Goal: Task Accomplishment & Management: Use online tool/utility

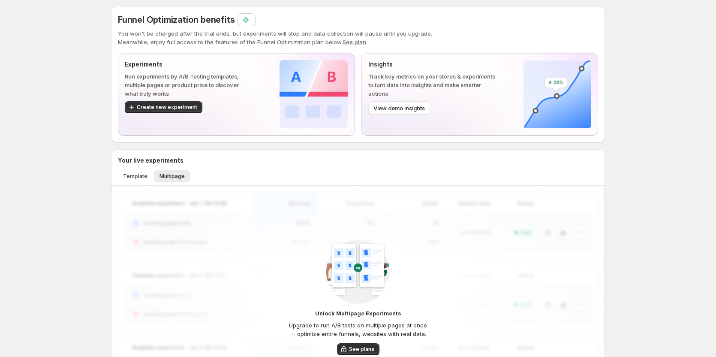
scroll to position [26, 0]
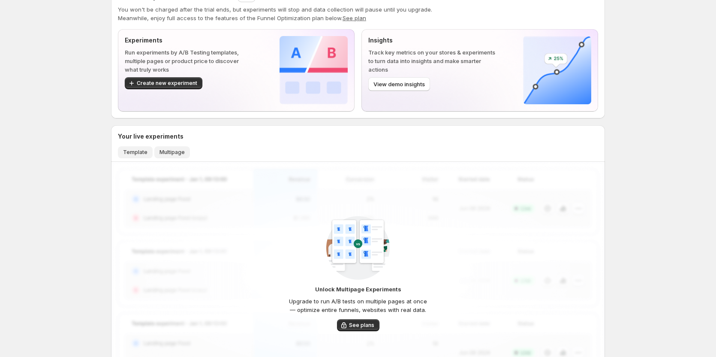
click at [129, 154] on span "Template" at bounding box center [135, 152] width 24 height 7
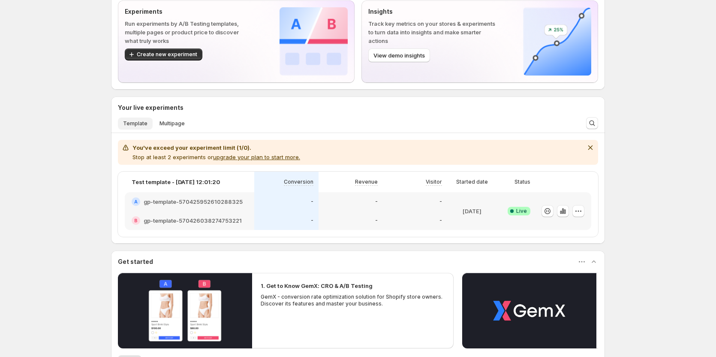
scroll to position [69, 0]
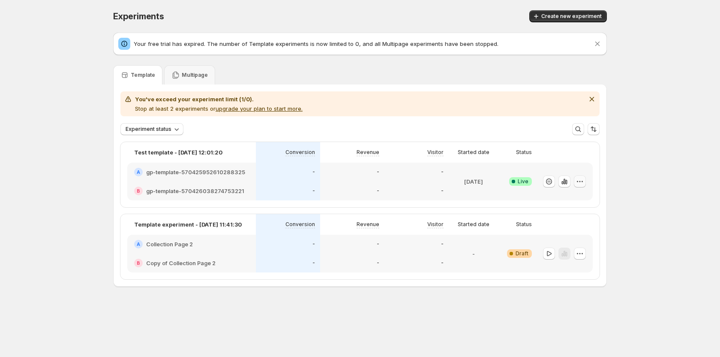
click at [578, 179] on icon "button" at bounding box center [580, 181] width 9 height 9
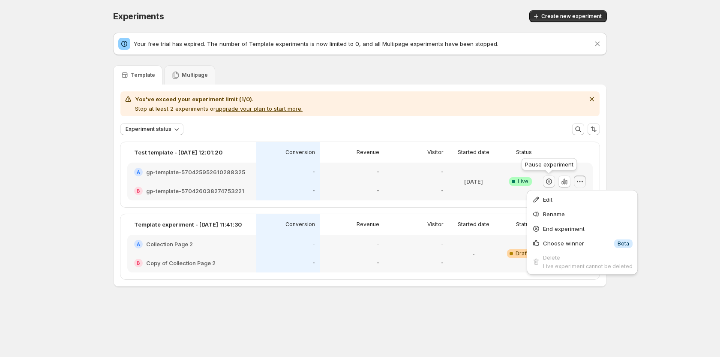
click at [546, 182] on icon "button" at bounding box center [549, 181] width 9 height 9
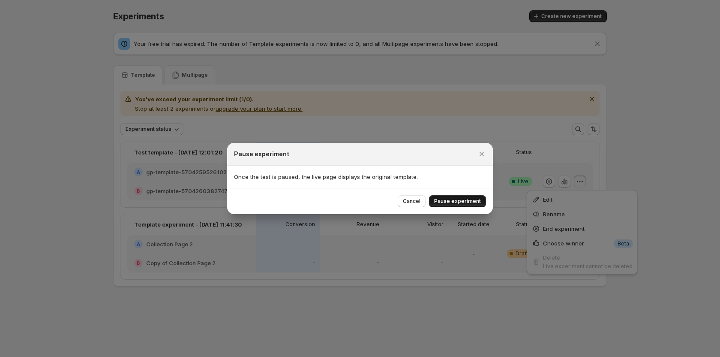
click at [451, 203] on span "Pause experiment" at bounding box center [457, 201] width 47 height 7
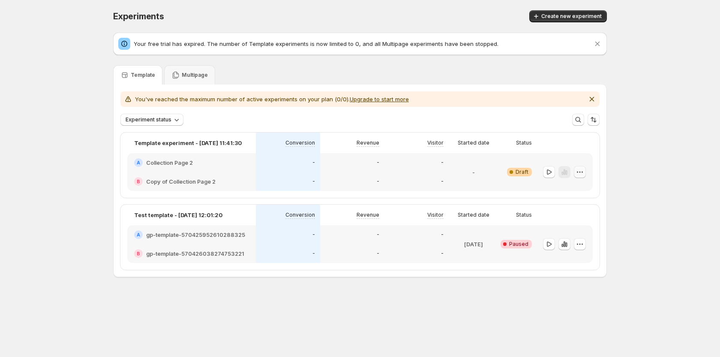
click at [585, 176] on button "button" at bounding box center [580, 172] width 12 height 12
click at [563, 244] on span "Delete" at bounding box center [587, 248] width 62 height 9
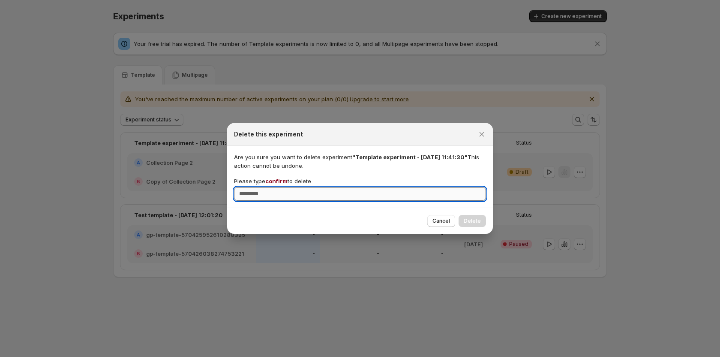
click at [438, 197] on input "Please type confirm to delete" at bounding box center [360, 194] width 252 height 14
type input "*******"
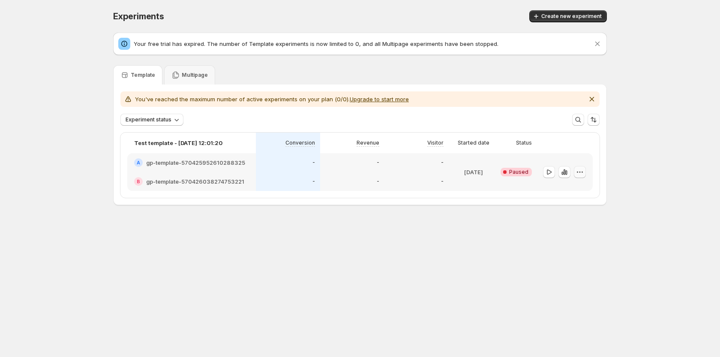
click at [578, 171] on icon "button" at bounding box center [580, 172] width 9 height 9
click at [552, 248] on icon "button" at bounding box center [548, 248] width 9 height 9
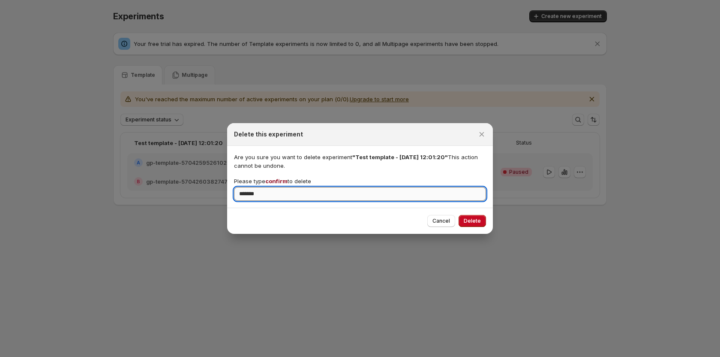
type input "*******"
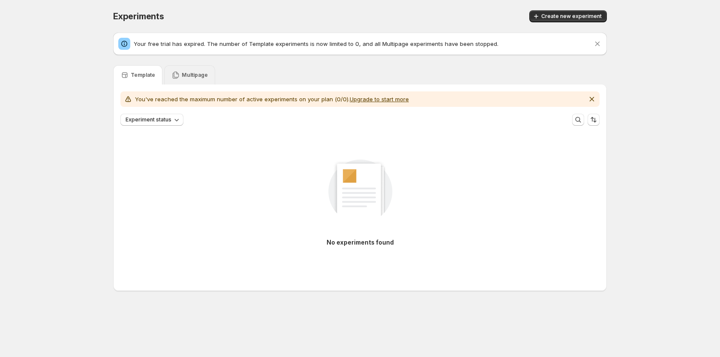
click at [180, 84] on div "Multipage" at bounding box center [189, 74] width 51 height 19
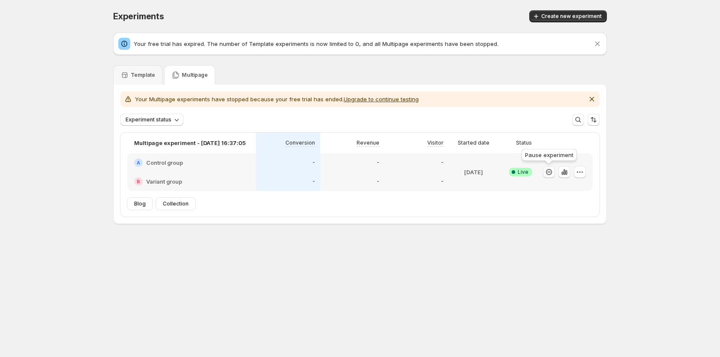
click at [550, 171] on icon "button" at bounding box center [549, 172] width 9 height 9
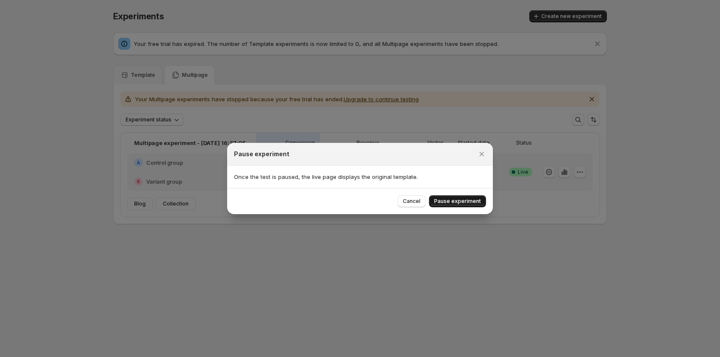
click at [445, 202] on span "Pause experiment" at bounding box center [457, 201] width 47 height 7
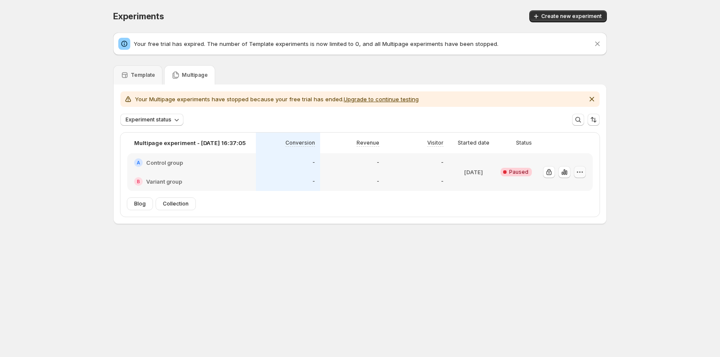
click at [582, 170] on icon "button" at bounding box center [580, 172] width 9 height 9
click at [562, 236] on icon "button" at bounding box center [558, 233] width 9 height 9
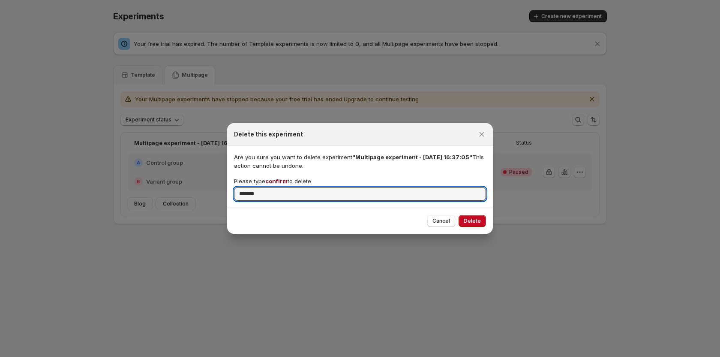
type input "*******"
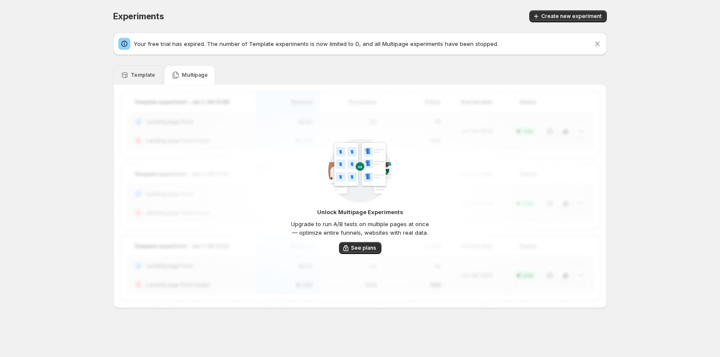
click at [145, 77] on p "Template" at bounding box center [143, 75] width 24 height 7
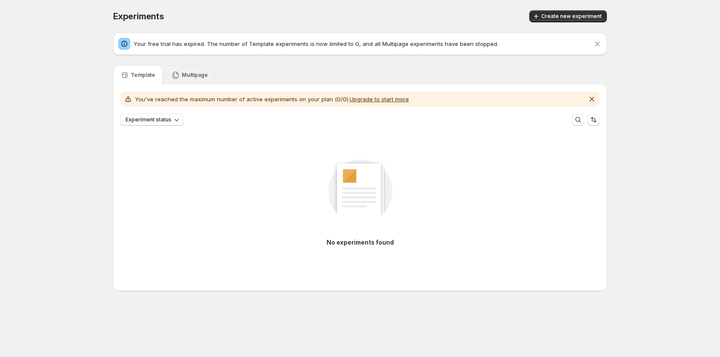
click at [188, 79] on div "Multipage" at bounding box center [189, 74] width 51 height 19
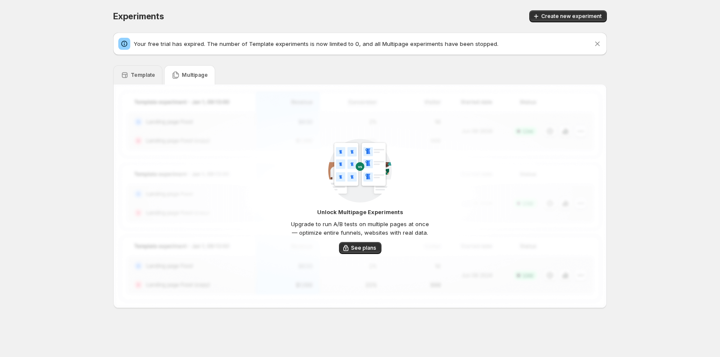
click at [141, 70] on div "Template" at bounding box center [137, 74] width 49 height 19
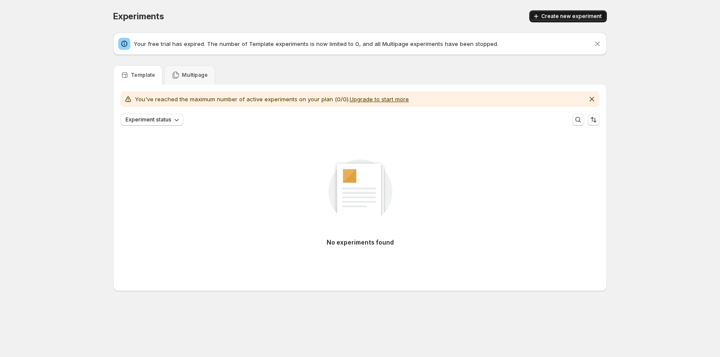
click at [569, 19] on span "Create new experiment" at bounding box center [571, 16] width 60 height 7
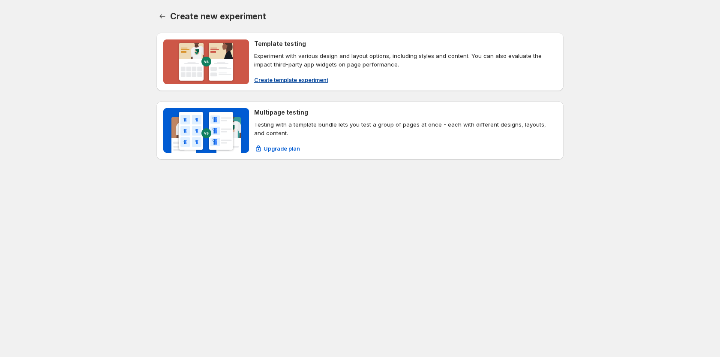
click at [295, 81] on span "Create template experiment" at bounding box center [291, 79] width 74 height 9
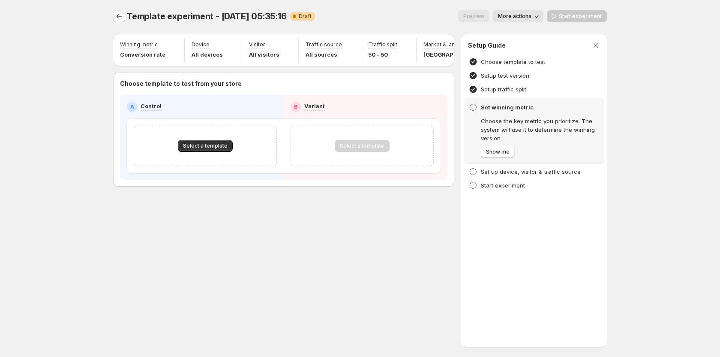
click at [119, 19] on icon "Experiments" at bounding box center [119, 16] width 9 height 9
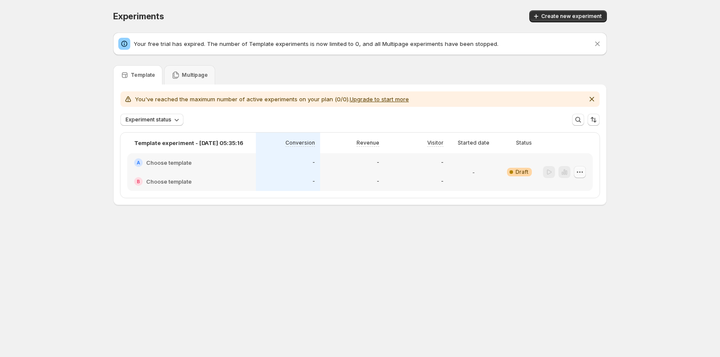
click at [583, 174] on icon "button" at bounding box center [580, 172] width 9 height 9
click at [556, 187] on span "Edit" at bounding box center [560, 190] width 9 height 7
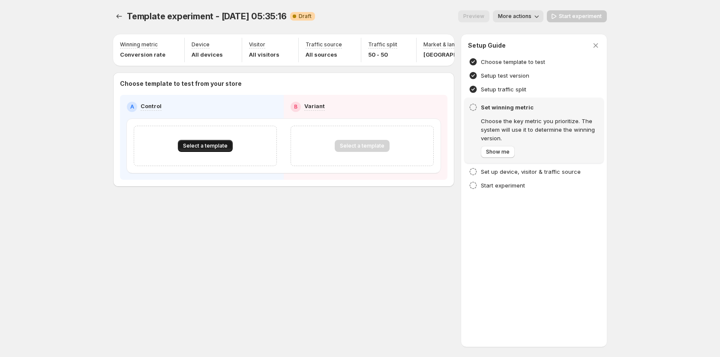
click at [218, 148] on span "Select a template" at bounding box center [205, 145] width 45 height 7
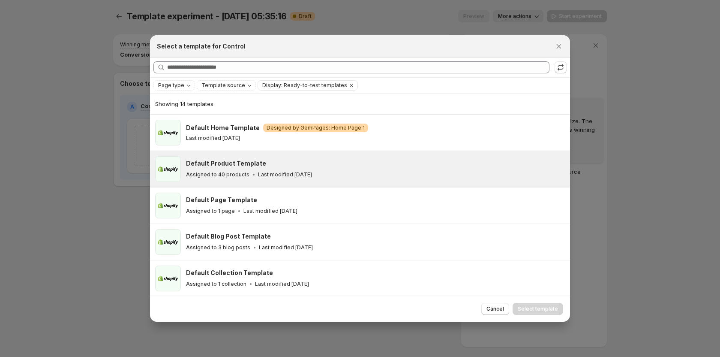
click at [208, 163] on h3 "Default Product Template" at bounding box center [226, 163] width 80 height 9
click at [547, 314] on button "Select template" at bounding box center [538, 309] width 51 height 12
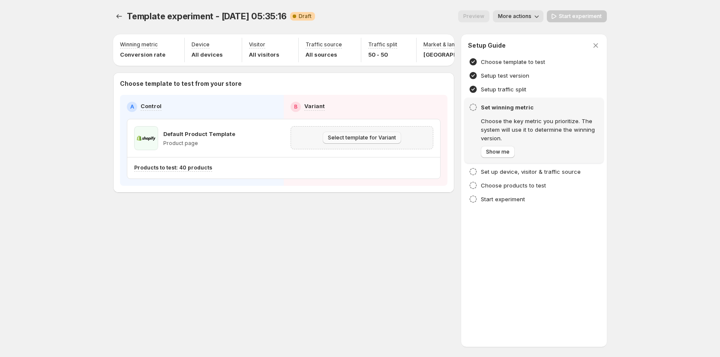
click at [337, 136] on button "Select template for Variant" at bounding box center [362, 138] width 78 height 12
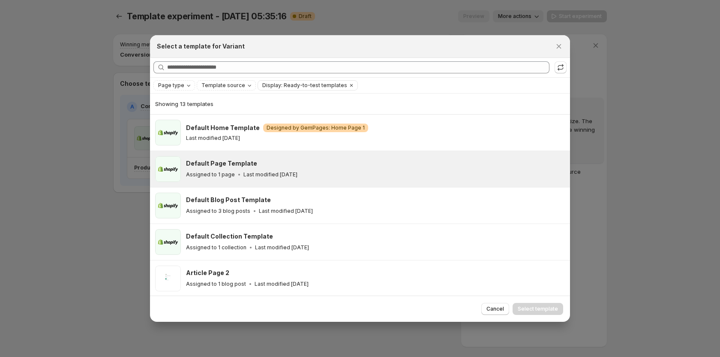
click at [286, 157] on div "Default Page Template Assigned to 1 page Last modified 3 months ago" at bounding box center [375, 169] width 379 height 26
click at [531, 307] on span "Select template" at bounding box center [538, 308] width 40 height 7
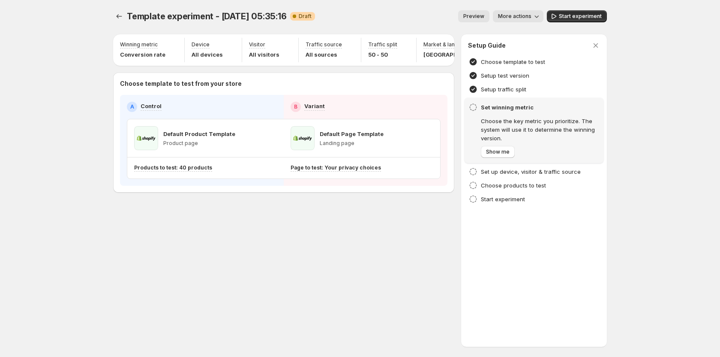
click at [574, 9] on div "Template experiment - Sep 17, 05:35:16. This page is ready Template experiment …" at bounding box center [360, 16] width 494 height 33
click at [573, 15] on span "Start experiment" at bounding box center [580, 16] width 43 height 7
click at [113, 17] on button "Experiments" at bounding box center [119, 16] width 12 height 12
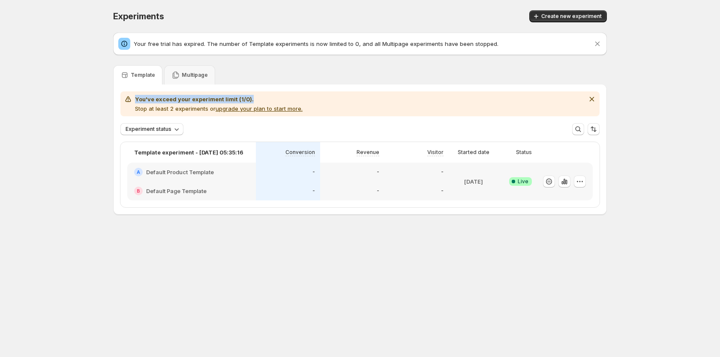
drag, startPoint x: 136, startPoint y: 99, endPoint x: 270, endPoint y: 98, distance: 133.8
click at [270, 98] on h2 "You've exceed your experiment limit (1/0)." at bounding box center [219, 99] width 168 height 9
click at [283, 94] on div "You've exceed your experiment limit (1/0). Stop at least 2 experiments or upgra…" at bounding box center [359, 103] width 479 height 25
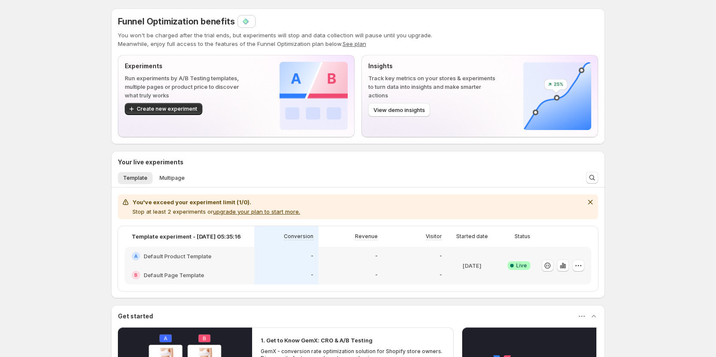
click at [48, 128] on div "Funnel Optimization benefits You won't be charged after the trial ends, but exp…" at bounding box center [358, 268] width 716 height 536
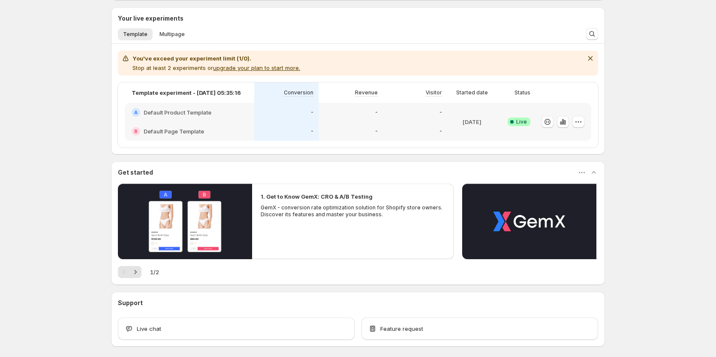
scroll to position [129, 0]
